Goal: Transaction & Acquisition: Purchase product/service

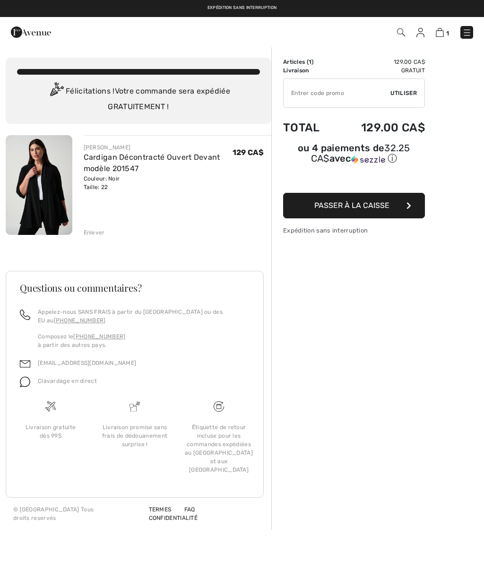
click at [360, 208] on span "Passer à la caisse" at bounding box center [351, 205] width 75 height 9
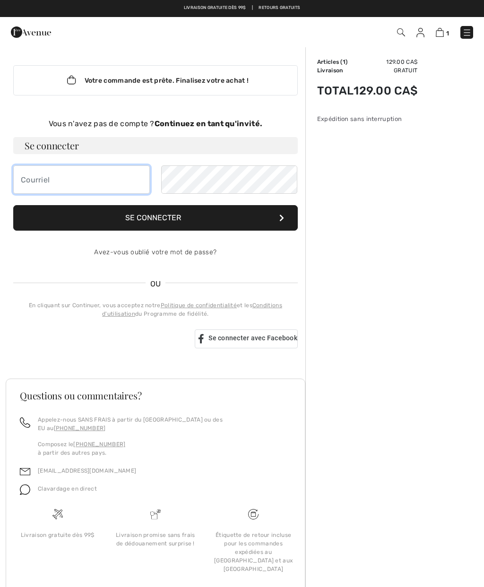
click at [90, 176] on input "email" at bounding box center [81, 179] width 137 height 28
type input "chanbourg@outlook.com"
click at [236, 120] on strong "Continuez en tant qu'invité." at bounding box center [209, 123] width 108 height 9
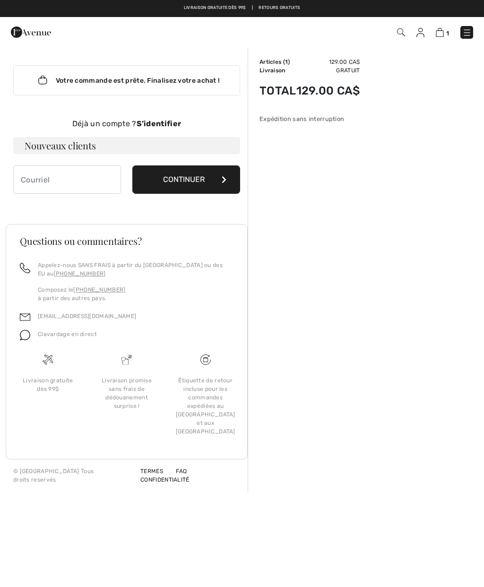
click at [103, 142] on h3 "Nouveaux clients" at bounding box center [126, 145] width 227 height 17
click at [216, 174] on button "Continuer" at bounding box center [186, 179] width 108 height 28
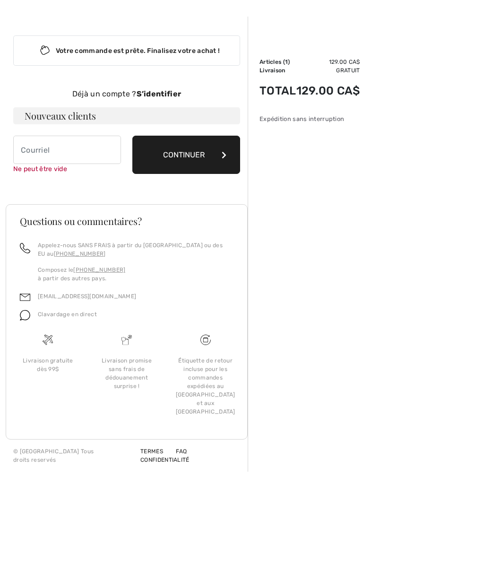
scroll to position [32, 0]
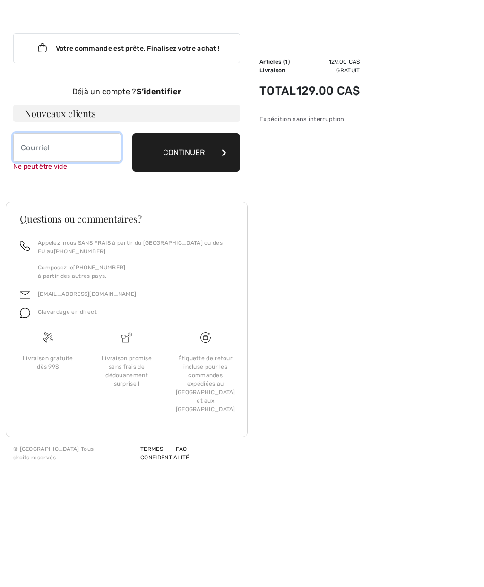
click at [85, 144] on input "email" at bounding box center [67, 147] width 108 height 28
type input "chanbourg@outlook.com"
click at [216, 151] on button "Continuer" at bounding box center [186, 152] width 108 height 38
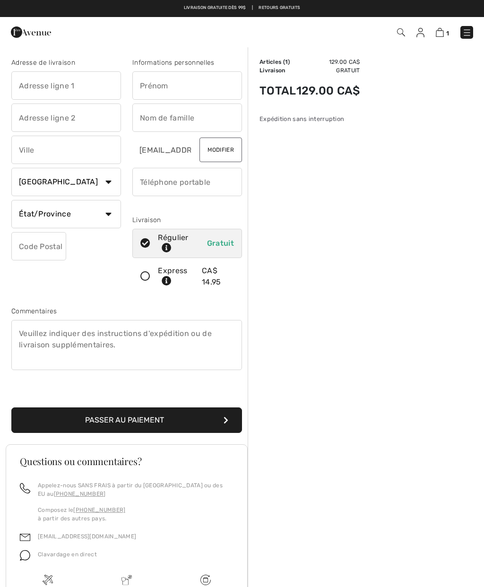
click at [77, 85] on input "text" at bounding box center [66, 85] width 110 height 28
type input "[PERSON_NAME]"
click at [204, 88] on input "text" at bounding box center [187, 85] width 110 height 28
click at [216, 88] on input "[PERSON_NAME]" at bounding box center [187, 85] width 110 height 28
click at [221, 104] on input "text" at bounding box center [187, 117] width 110 height 28
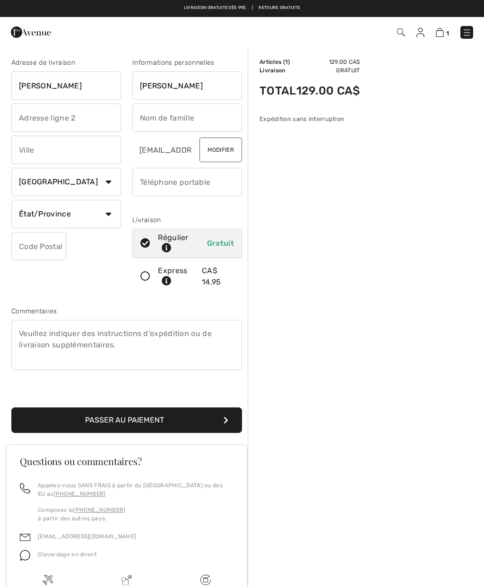
click at [204, 91] on input "[PERSON_NAME]" at bounding box center [187, 85] width 110 height 28
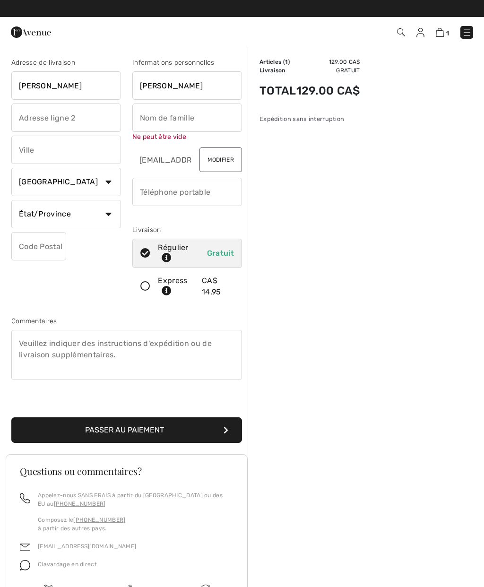
click at [205, 121] on input "text" at bounding box center [187, 117] width 110 height 28
click at [225, 88] on input "[PERSON_NAME]" at bounding box center [187, 85] width 110 height 28
type input "B"
click at [77, 82] on input "[PERSON_NAME]" at bounding box center [66, 85] width 110 height 28
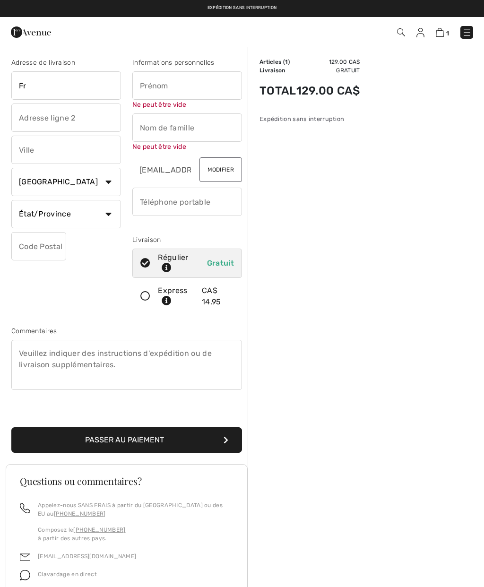
type input "F"
click at [194, 84] on input "text" at bounding box center [187, 85] width 110 height 28
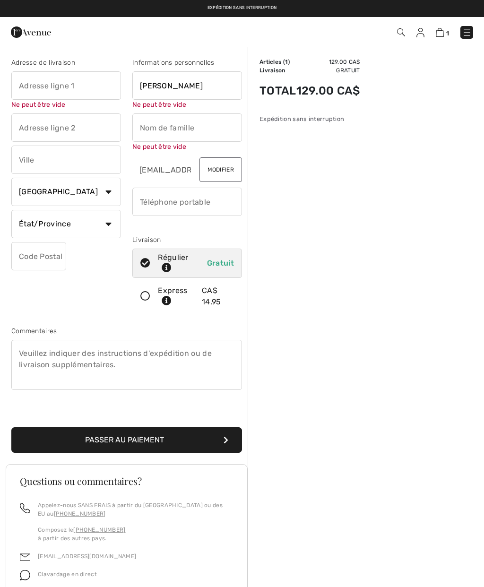
type input "François"
click at [198, 126] on input "text" at bounding box center [187, 127] width 110 height 28
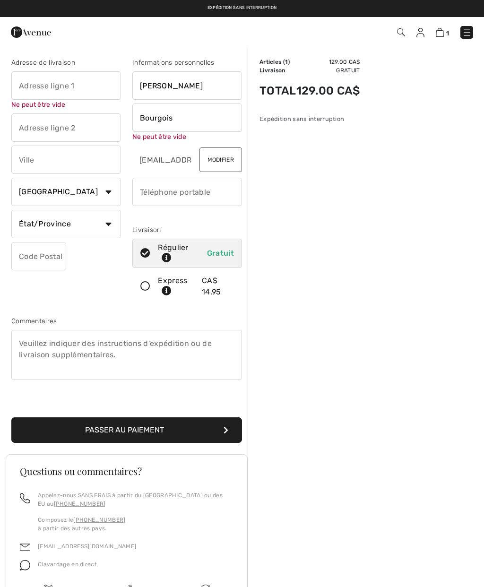
type input "Bourgois"
click at [89, 87] on input "text" at bounding box center [66, 85] width 110 height 28
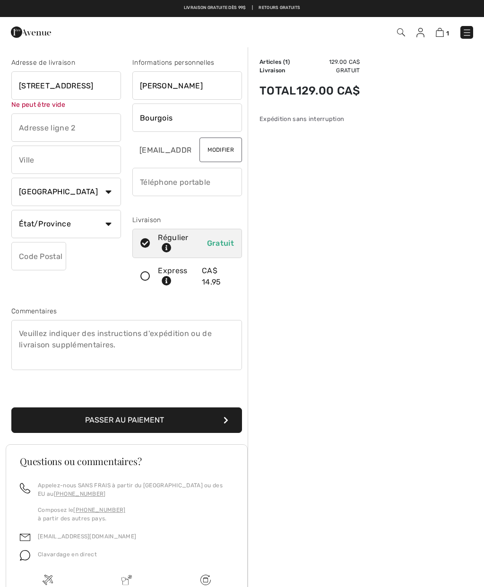
type input "2047 rue du Portail"
click at [87, 160] on input "text" at bounding box center [66, 160] width 110 height 28
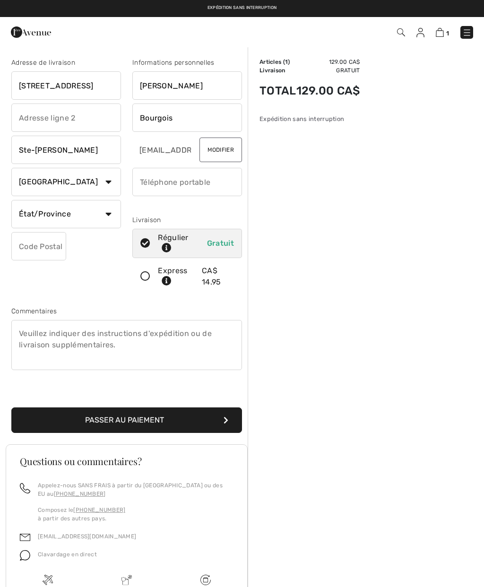
type input "Ste-ADELE"
click at [105, 217] on select "État/Province Alberta Colombie-Britannique Ile-du-Prince-Edward Manitoba Nouvea…" at bounding box center [66, 214] width 110 height 28
select select "QC"
click at [48, 251] on input "text" at bounding box center [38, 246] width 55 height 28
type input "J8B3B9"
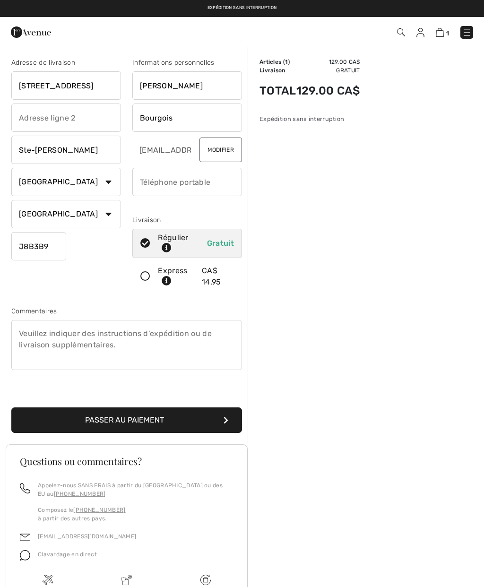
click at [200, 118] on input "Bourgois" at bounding box center [187, 117] width 110 height 28
type input "Bourgeois"
click at [184, 183] on input "phone" at bounding box center [187, 182] width 110 height 28
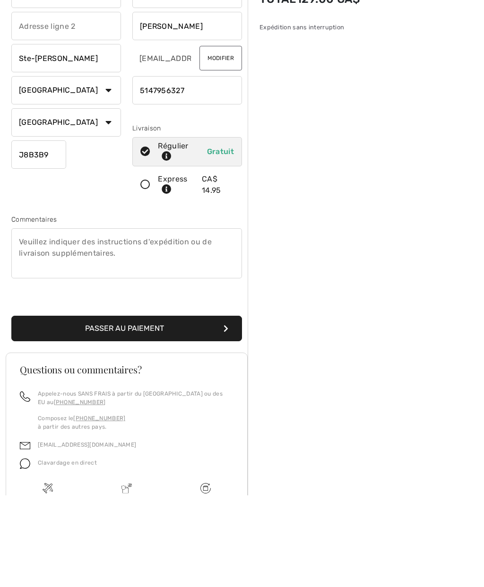
type input "5147956327"
click at [149, 407] on button "Passer au paiement" at bounding box center [126, 420] width 231 height 26
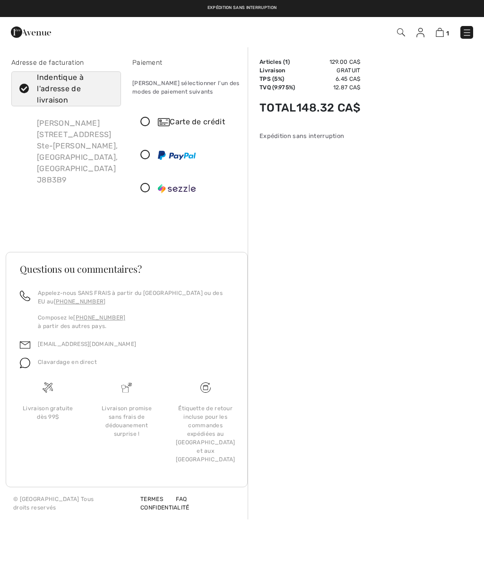
click at [148, 158] on icon at bounding box center [145, 155] width 25 height 10
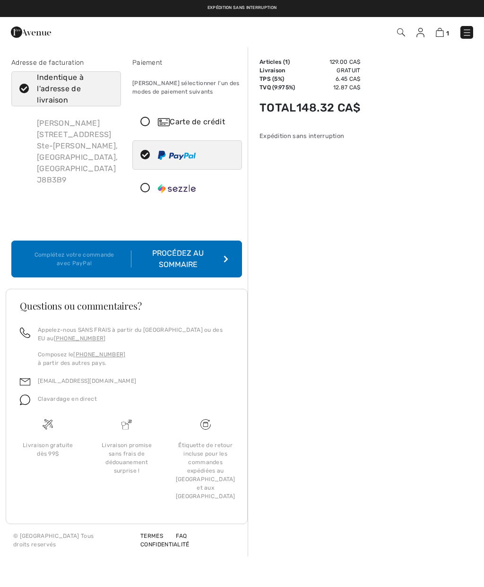
click at [201, 255] on div "Procédez au sommaire" at bounding box center [179, 259] width 97 height 23
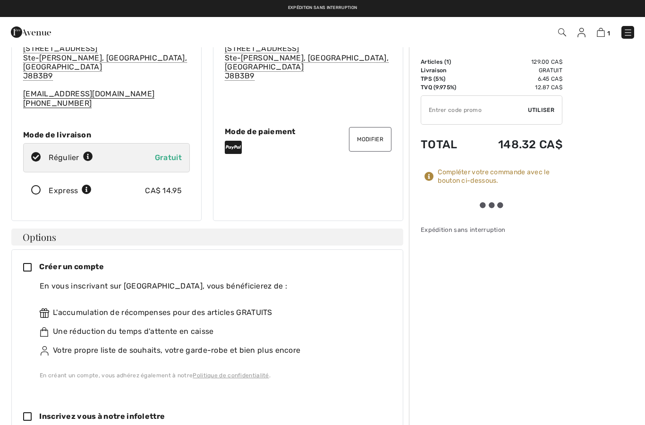
scroll to position [96, 0]
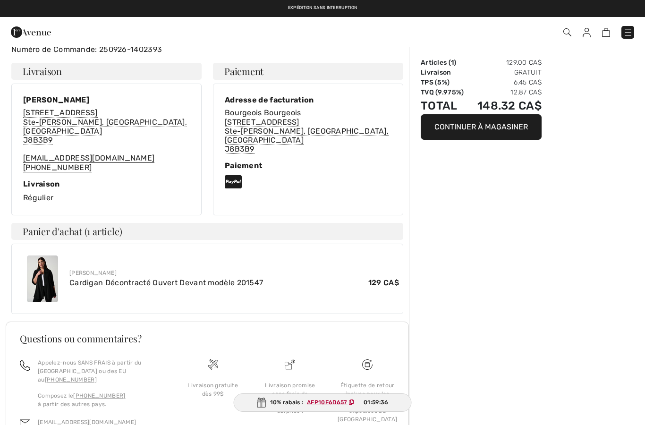
scroll to position [179, 0]
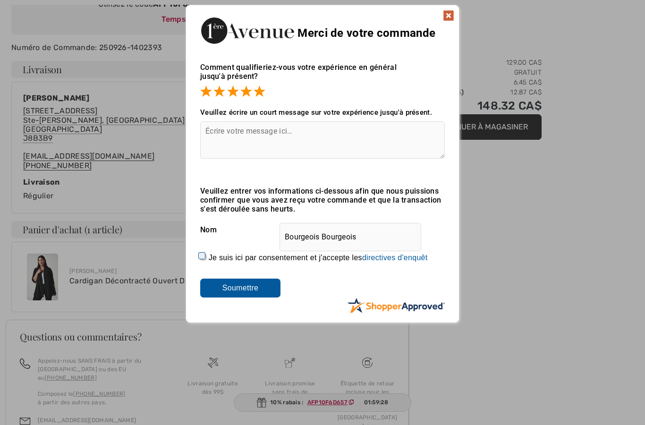
click at [257, 291] on input "Soumettre" at bounding box center [240, 288] width 80 height 19
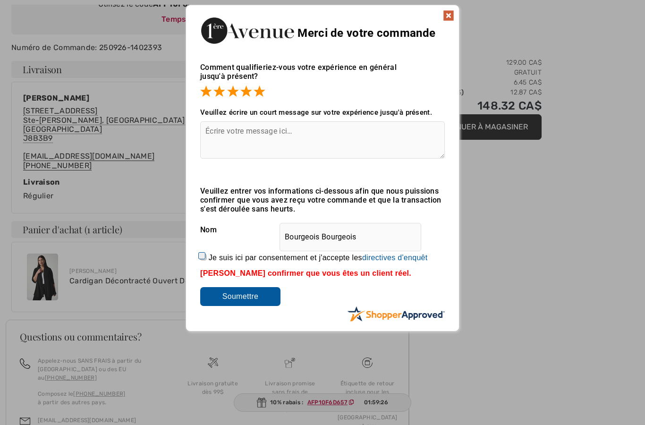
click at [242, 299] on input "Soumettre" at bounding box center [240, 296] width 80 height 19
click at [450, 17] on img at bounding box center [448, 15] width 11 height 11
